Goal: Navigation & Orientation: Find specific page/section

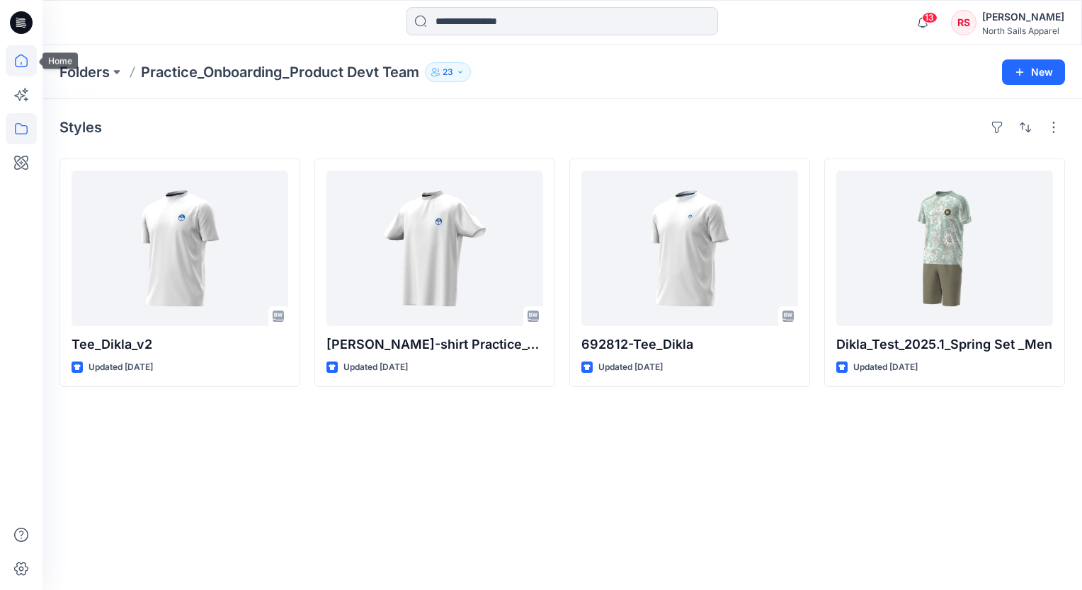
click at [23, 64] on icon at bounding box center [21, 60] width 31 height 31
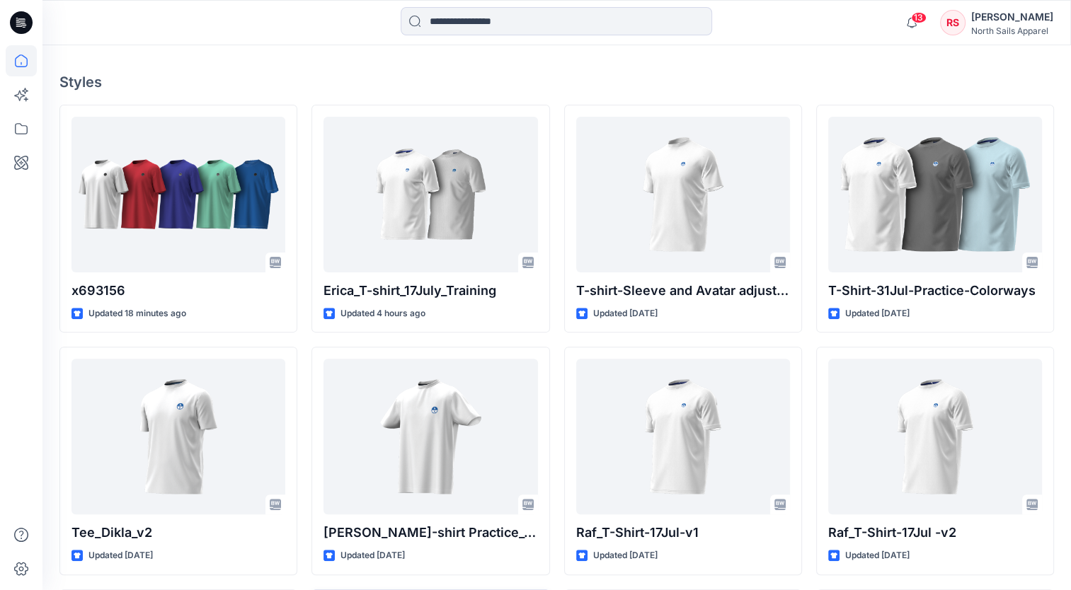
scroll to position [284, 0]
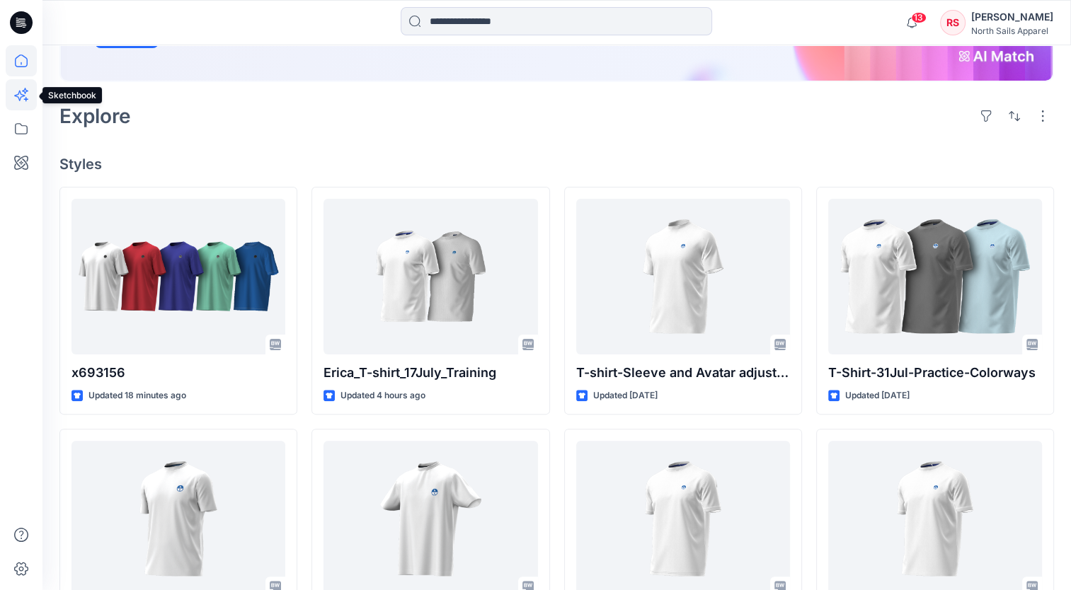
click at [25, 92] on icon at bounding box center [25, 91] width 6 height 6
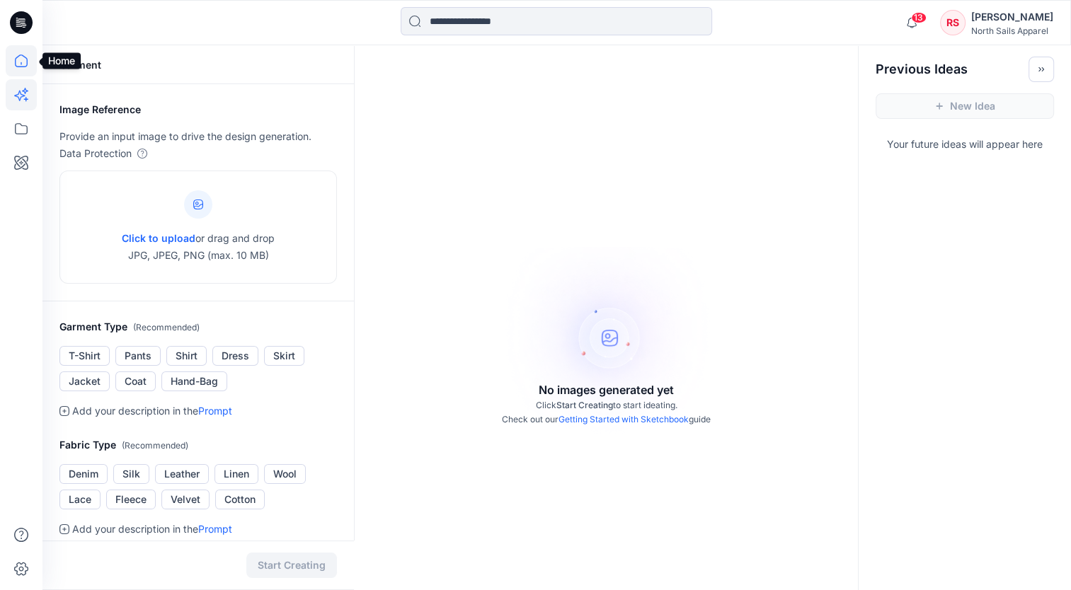
click at [9, 64] on icon at bounding box center [21, 60] width 31 height 31
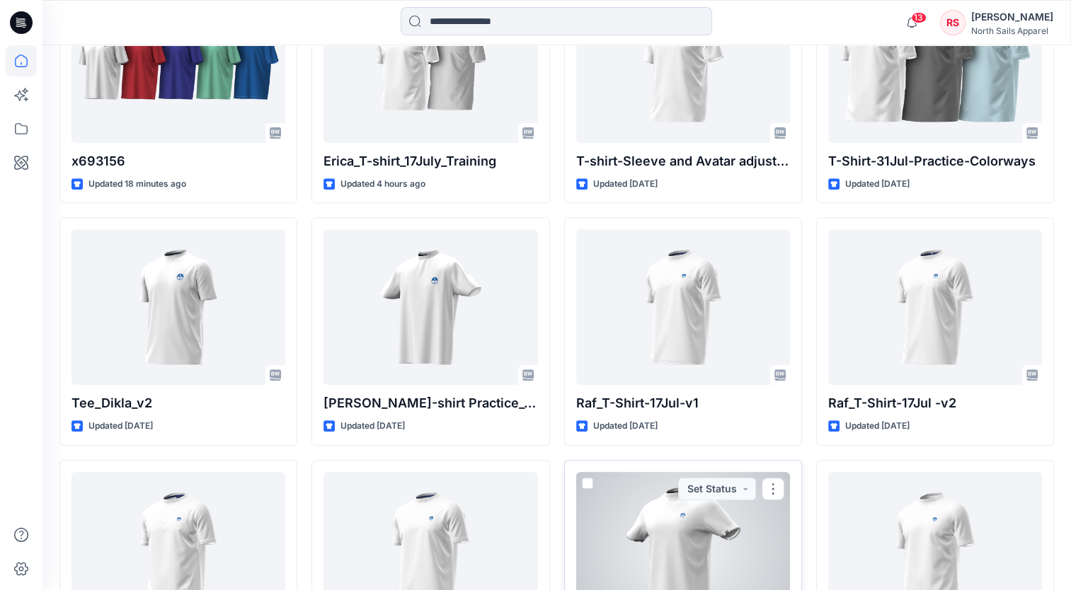
scroll to position [212, 0]
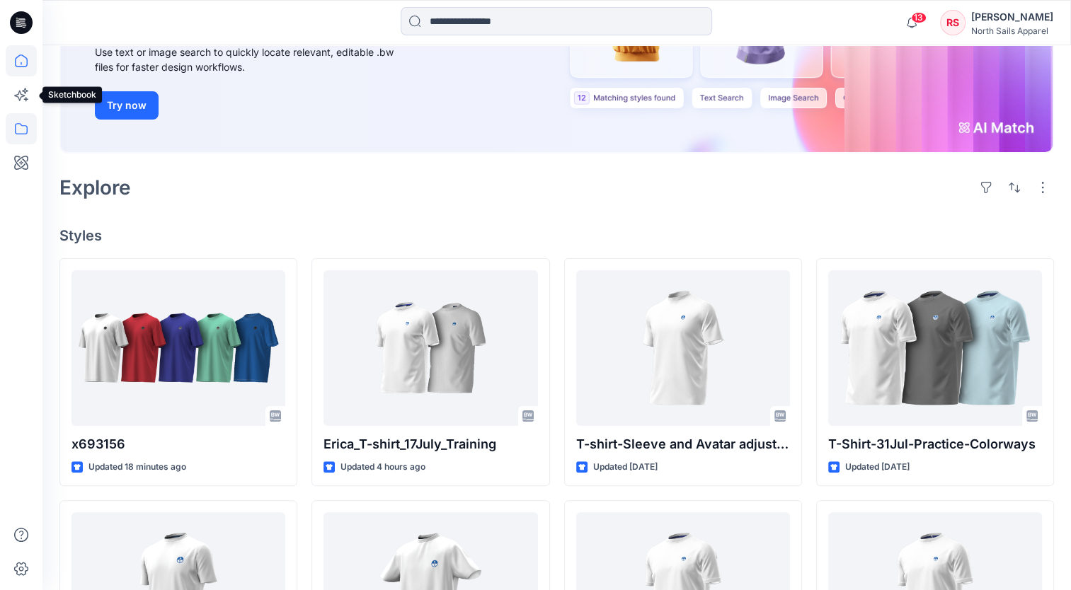
click at [20, 120] on icon at bounding box center [21, 128] width 31 height 31
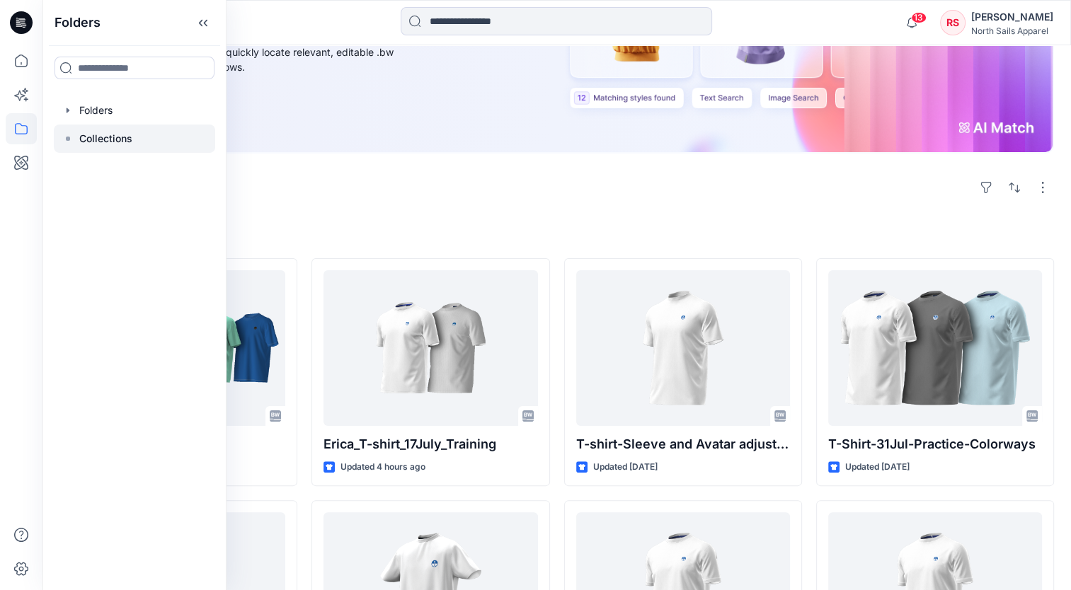
click at [101, 142] on p "Collections" at bounding box center [105, 138] width 53 height 17
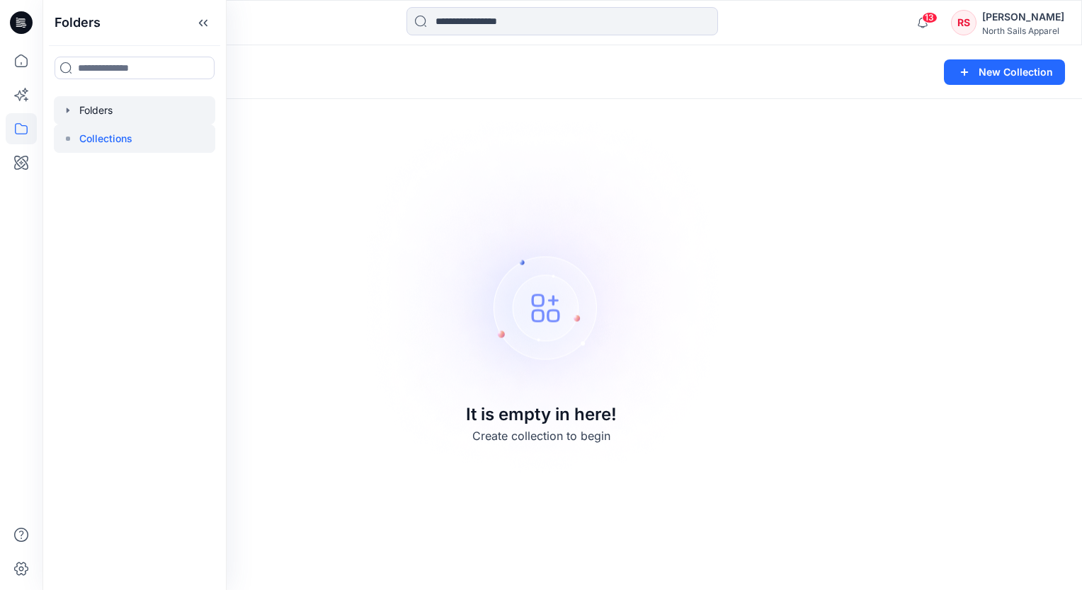
click at [88, 113] on div at bounding box center [134, 110] width 161 height 28
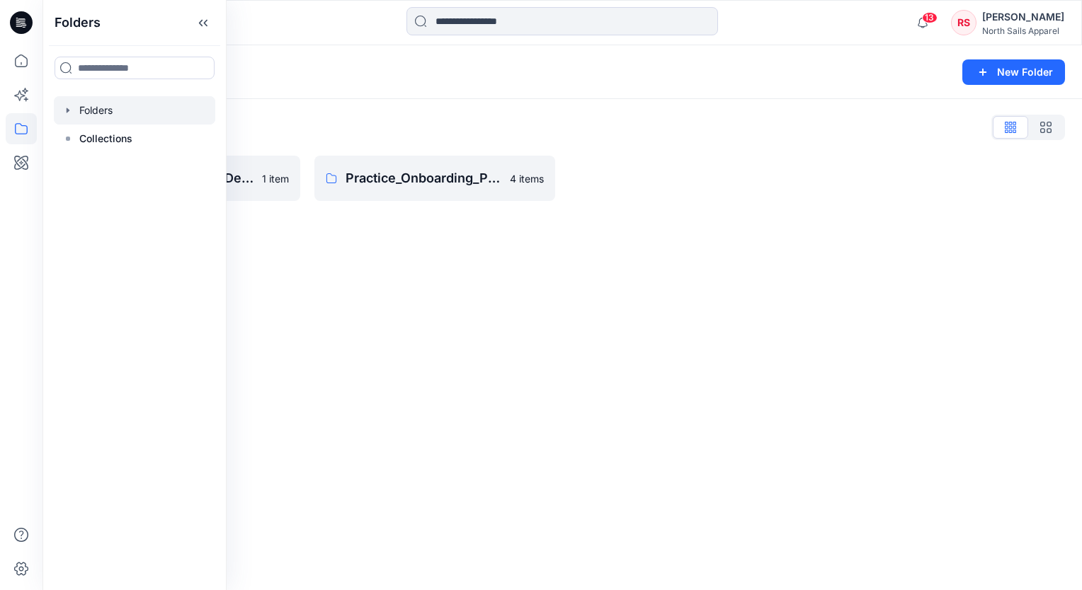
click at [443, 284] on div "Folders New Folder Folders List Practice_Onboarding_Design & Trims Teams 1 item…" at bounding box center [561, 317] width 1039 height 545
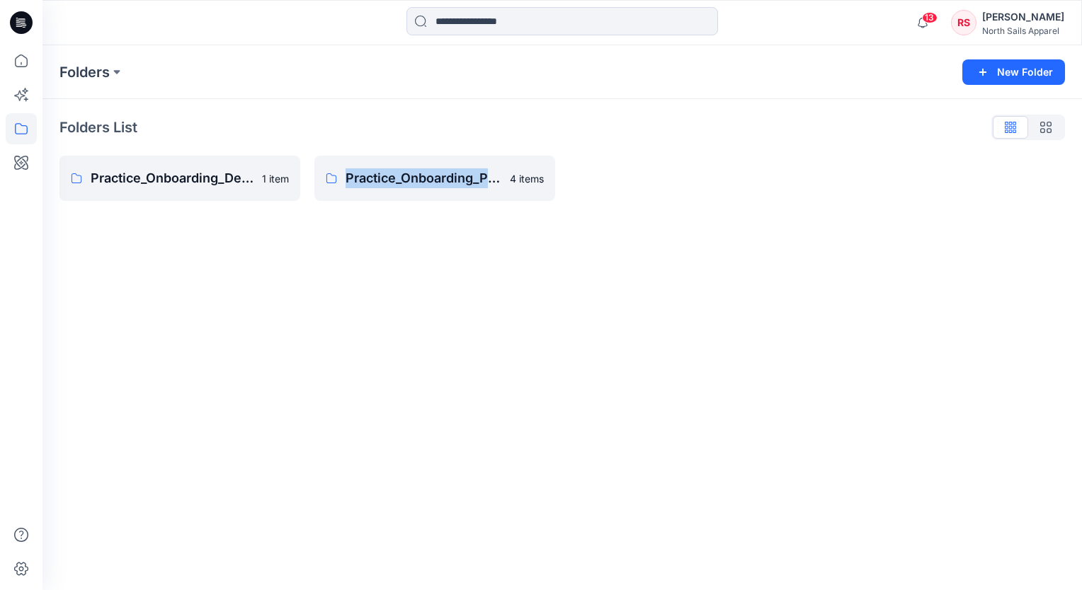
click at [443, 284] on div "Folders New Folder Folders List Practice_Onboarding_Design & Trims Teams 1 item…" at bounding box center [561, 317] width 1039 height 545
click at [219, 188] on link "Practice_Onboarding_Design & Trims Teams 1 item" at bounding box center [179, 178] width 241 height 45
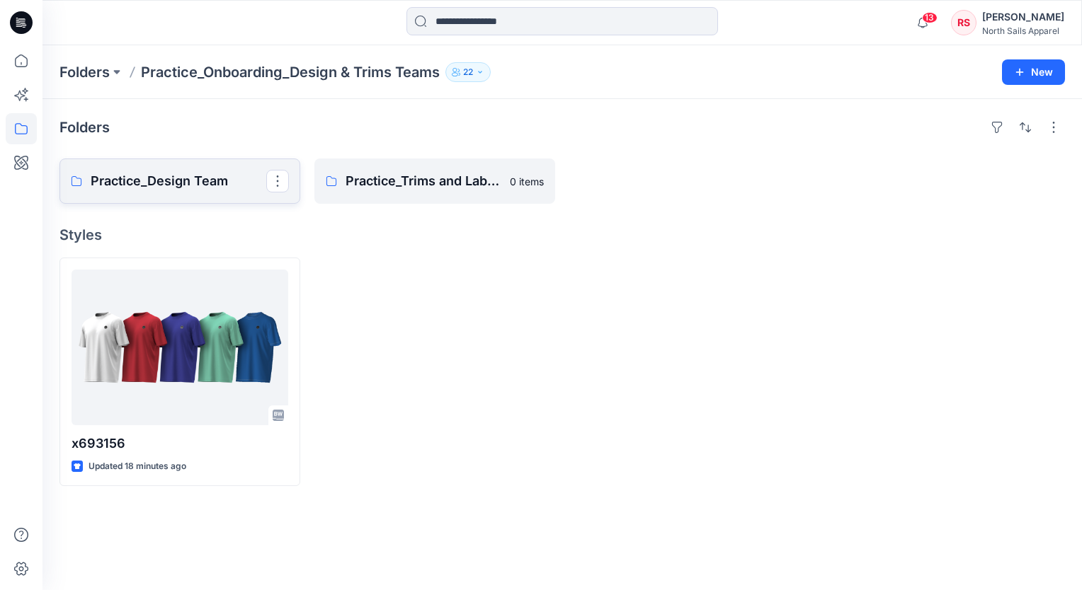
click at [204, 183] on p "Practice_Design Team" at bounding box center [179, 181] width 176 height 20
click at [464, 188] on p "Practice_Trims and Labels Team" at bounding box center [433, 181] width 176 height 20
click at [364, 176] on p "Practice_Trims and Labels Team" at bounding box center [433, 181] width 176 height 20
click at [132, 180] on p "Practice_Design Team" at bounding box center [179, 181] width 176 height 20
click at [105, 81] on p "Folders" at bounding box center [84, 72] width 50 height 20
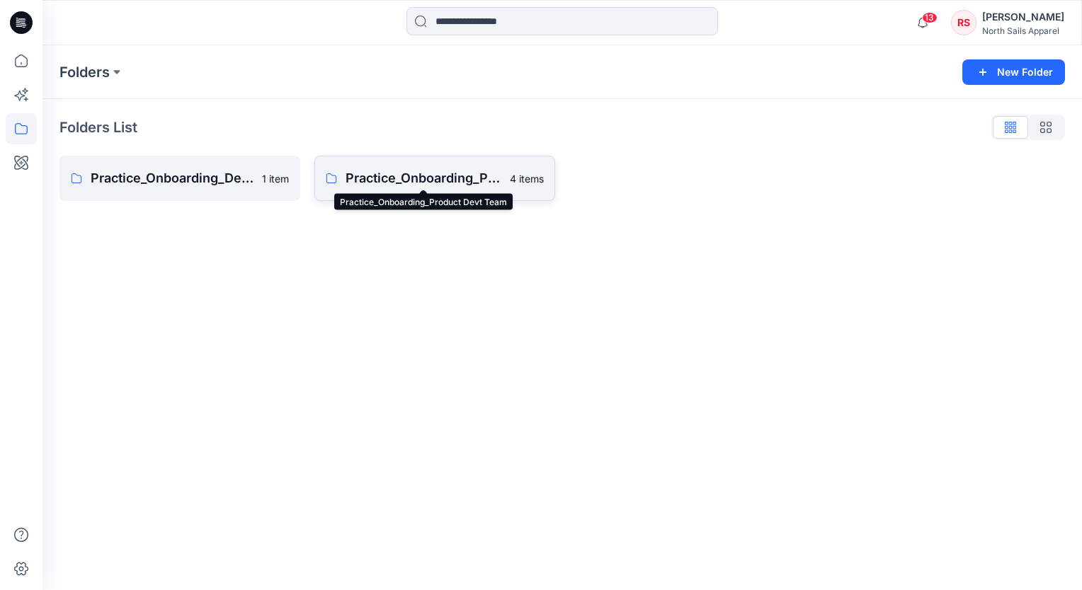
click at [370, 179] on p "Practice_Onboarding_Product Devt Team" at bounding box center [423, 178] width 156 height 20
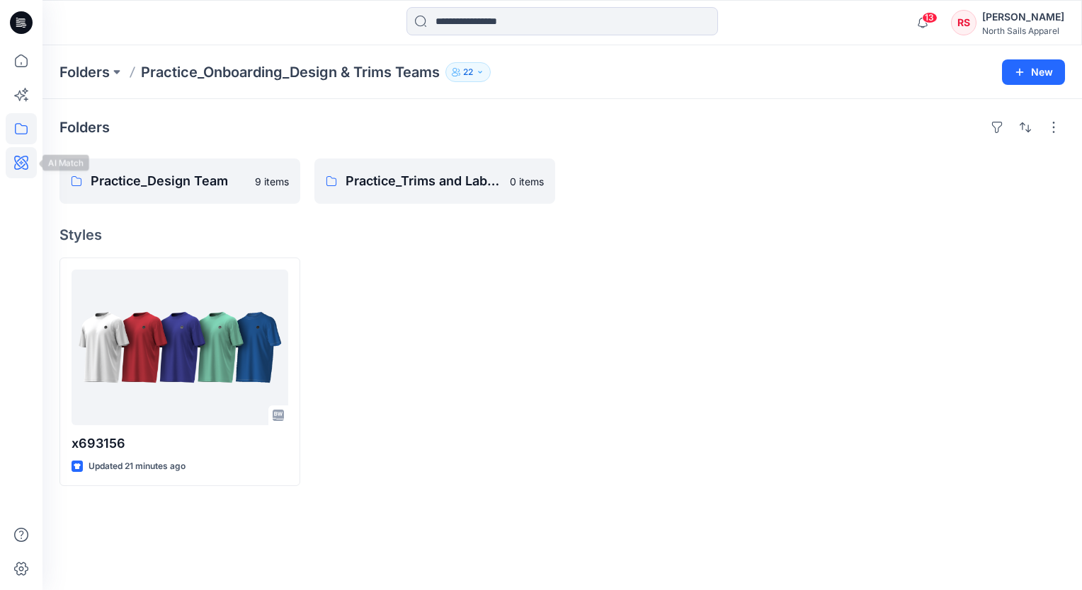
click at [19, 166] on icon at bounding box center [21, 163] width 14 height 14
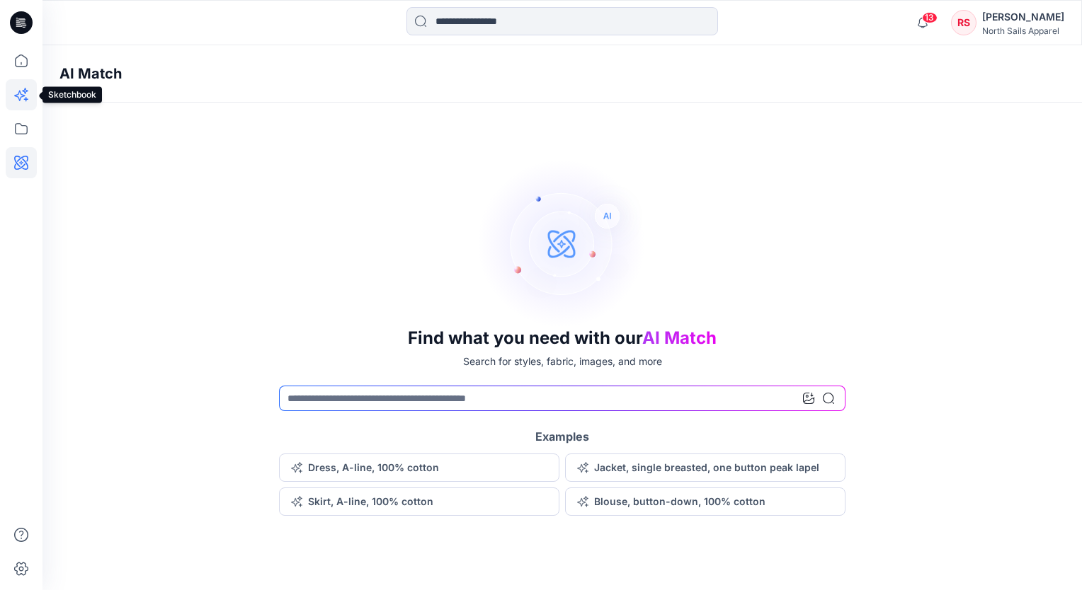
click at [27, 82] on icon at bounding box center [21, 94] width 31 height 31
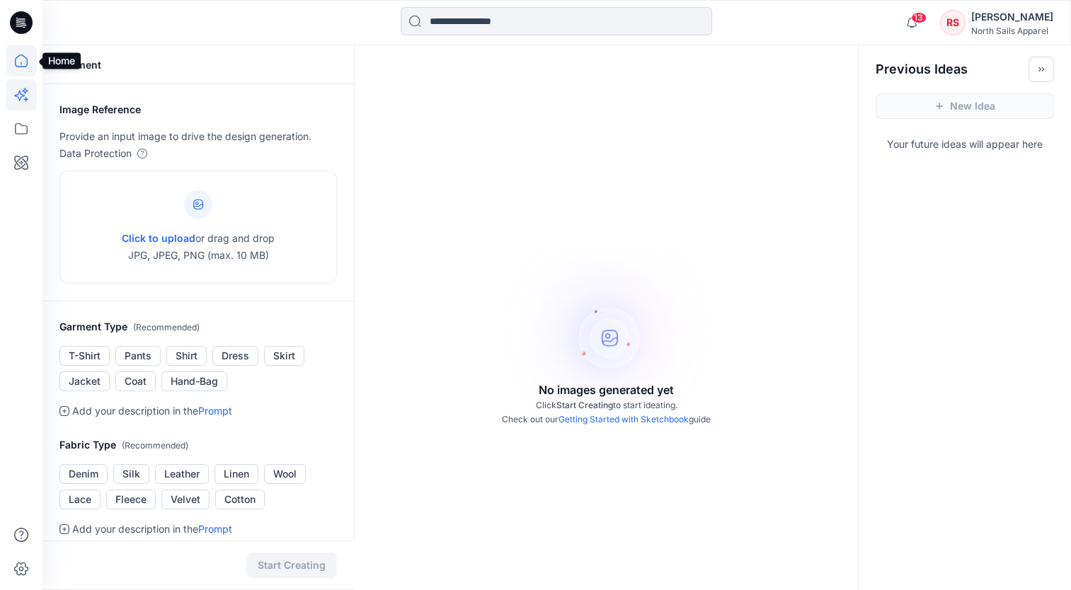
click at [8, 50] on icon at bounding box center [21, 60] width 31 height 31
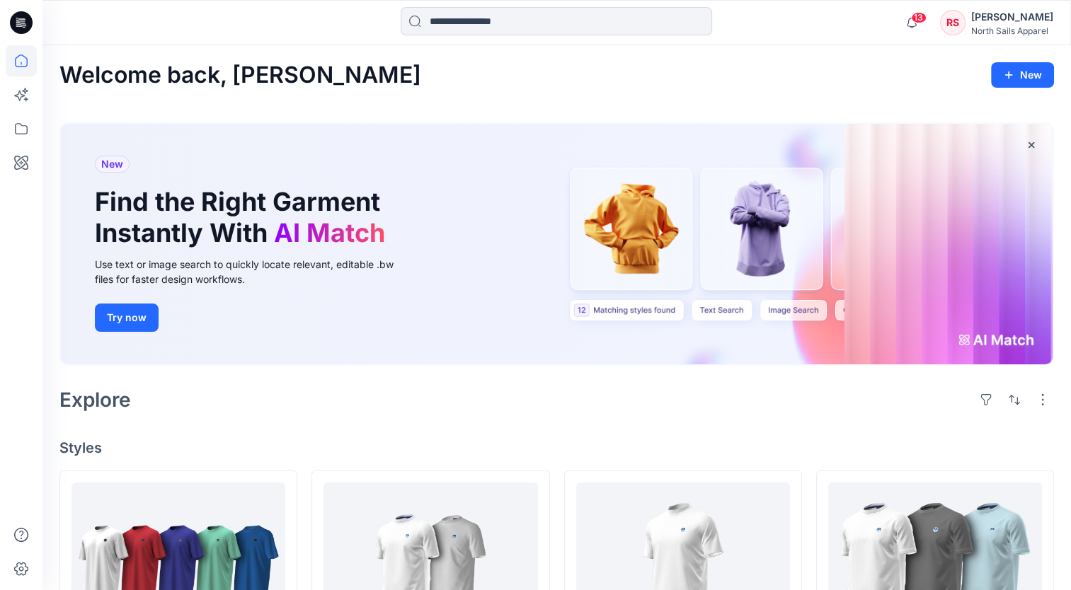
click at [940, 26] on div "RS" at bounding box center [952, 22] width 25 height 25
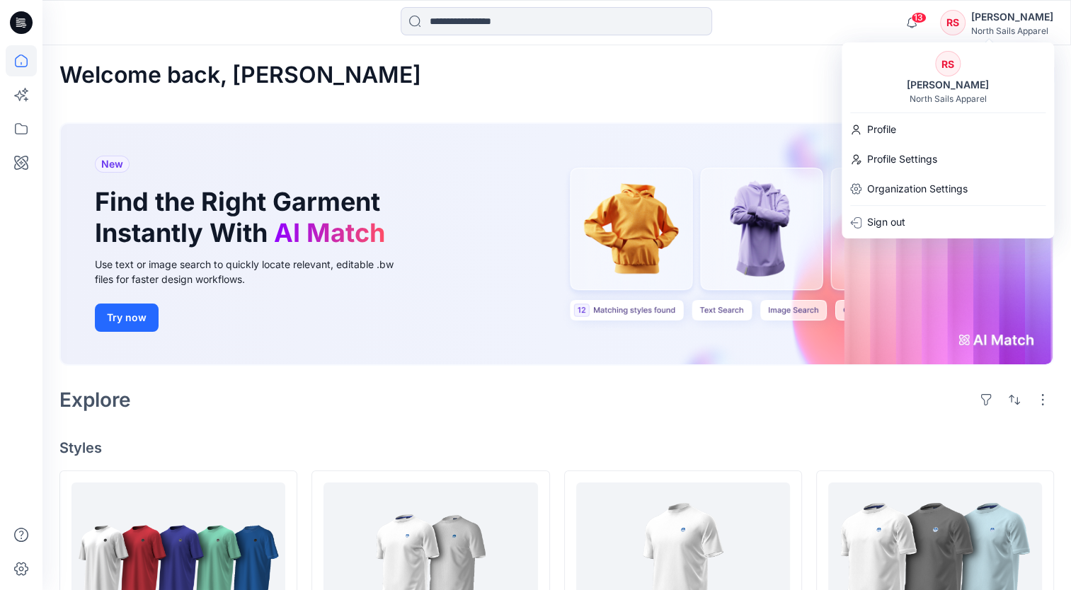
click at [911, 28] on div "13 Notifications Browzwear Support has invited you to the Folder Practice_Onboa…" at bounding box center [976, 22] width 156 height 31
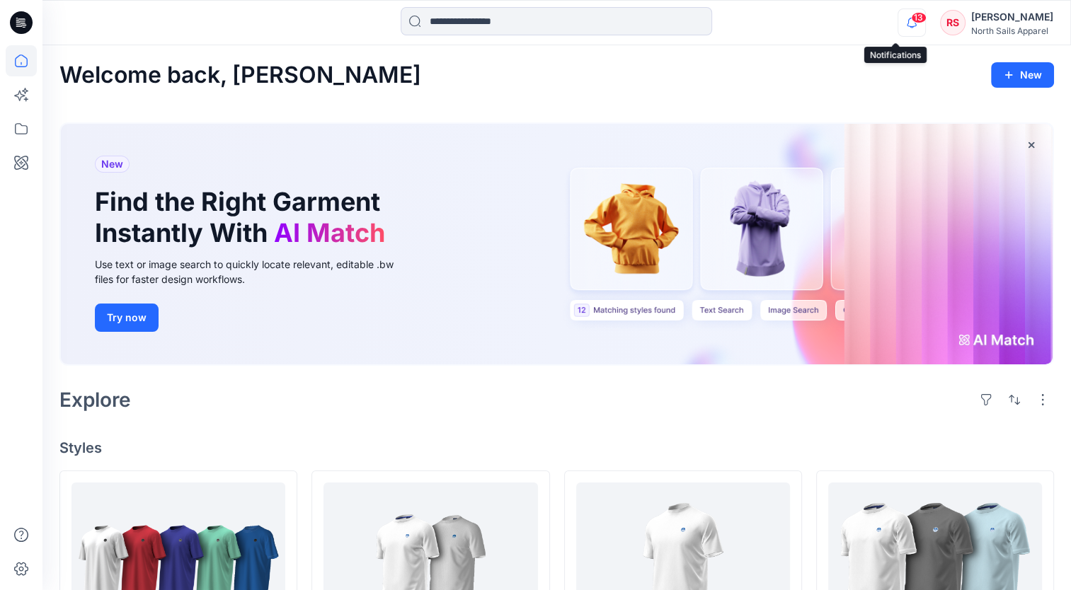
click at [898, 29] on icon "button" at bounding box center [911, 22] width 27 height 28
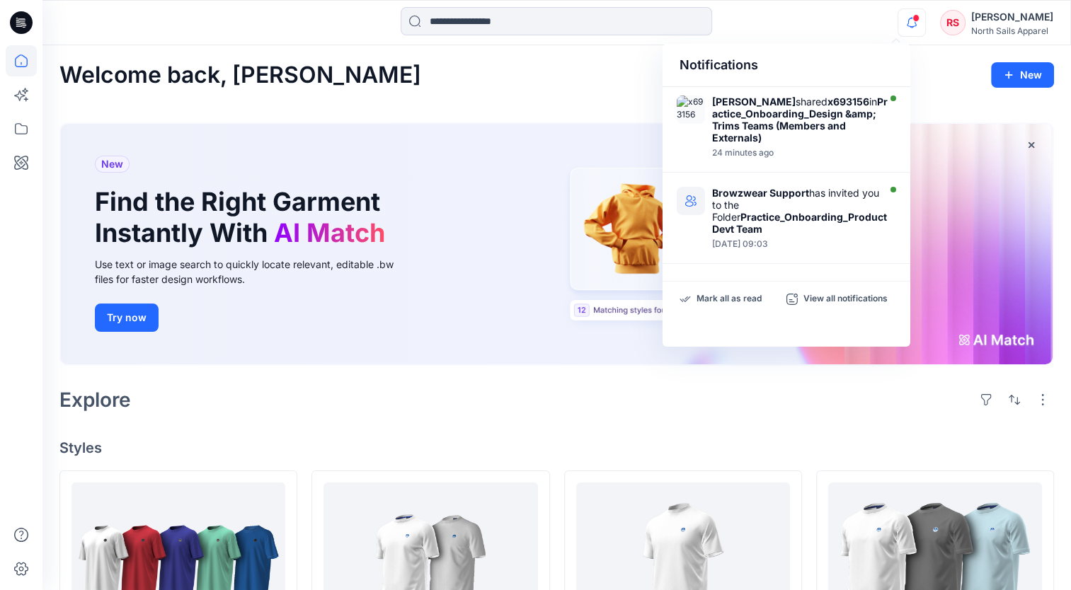
click at [837, 304] on div "Mark all as read View all notifications" at bounding box center [787, 299] width 248 height 35
click at [838, 302] on p "View all notifications" at bounding box center [845, 299] width 84 height 13
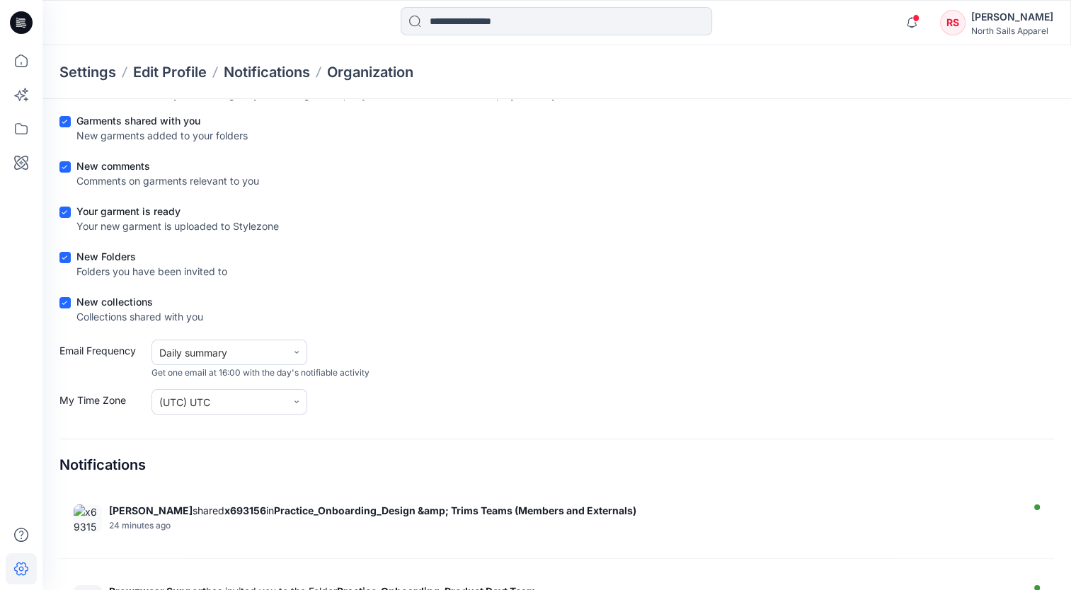
scroll to position [154, 0]
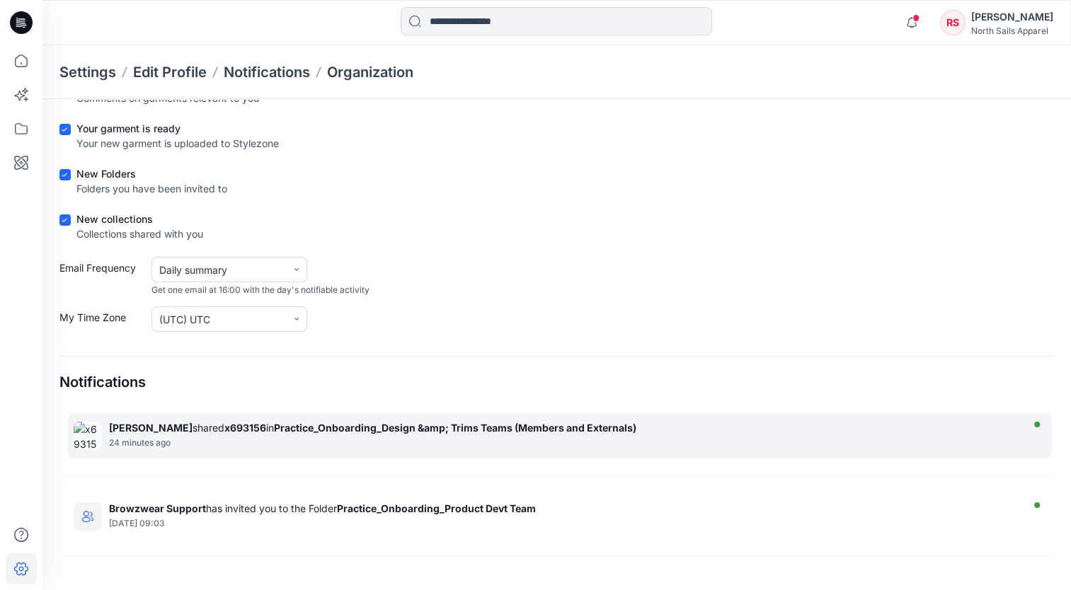
click at [464, 440] on div "24 minutes ago" at bounding box center [563, 443] width 908 height 10
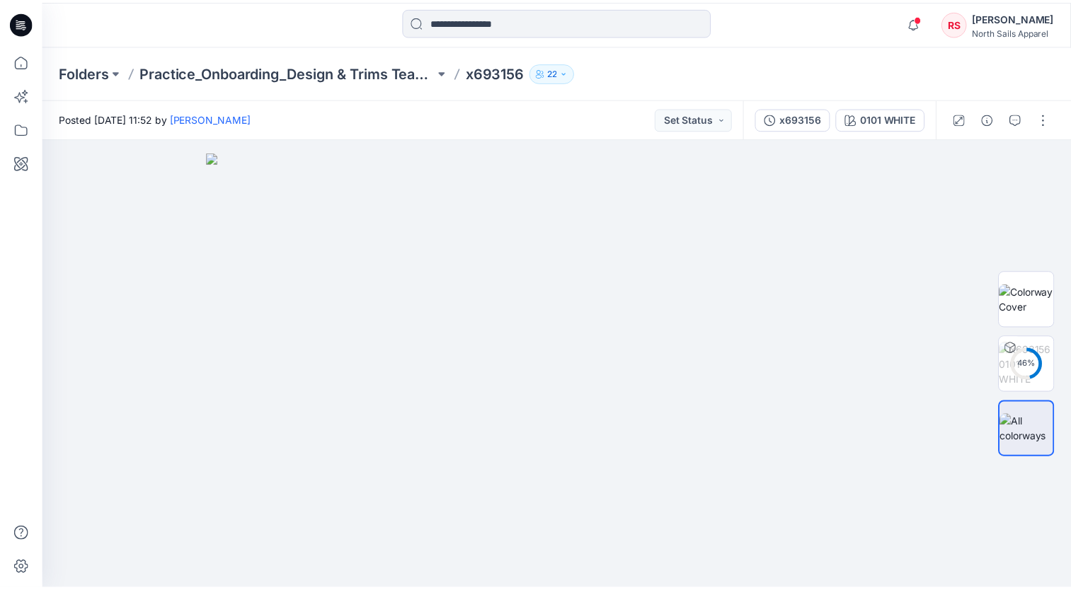
scroll to position [154, 0]
